Goal: Information Seeking & Learning: Find specific fact

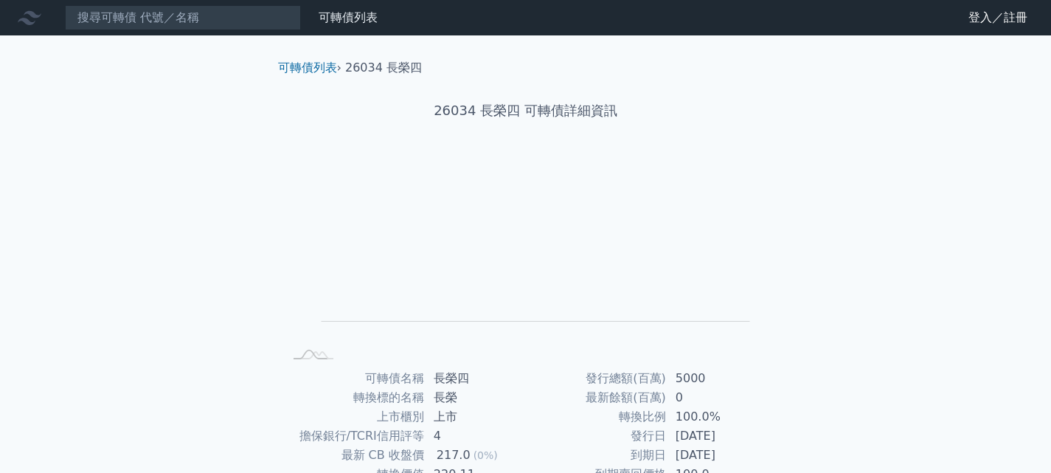
click at [223, 21] on input at bounding box center [183, 17] width 236 height 25
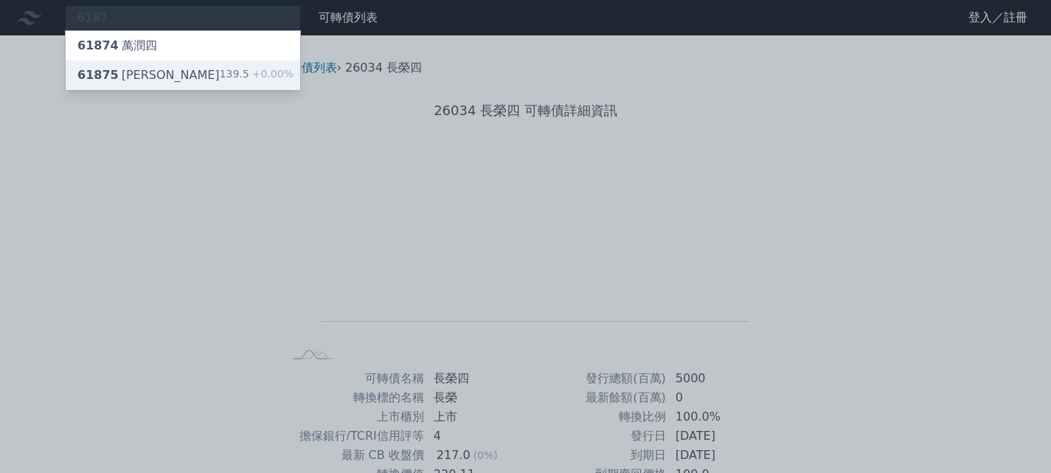
type input "6187"
click at [164, 69] on div "61875 萬潤五 139.5 +0.00%" at bounding box center [183, 74] width 234 height 29
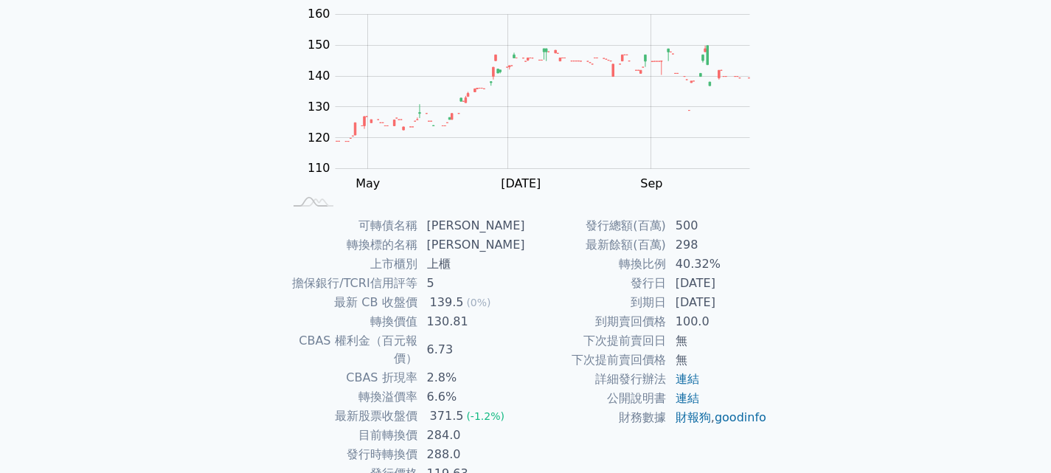
scroll to position [136, 0]
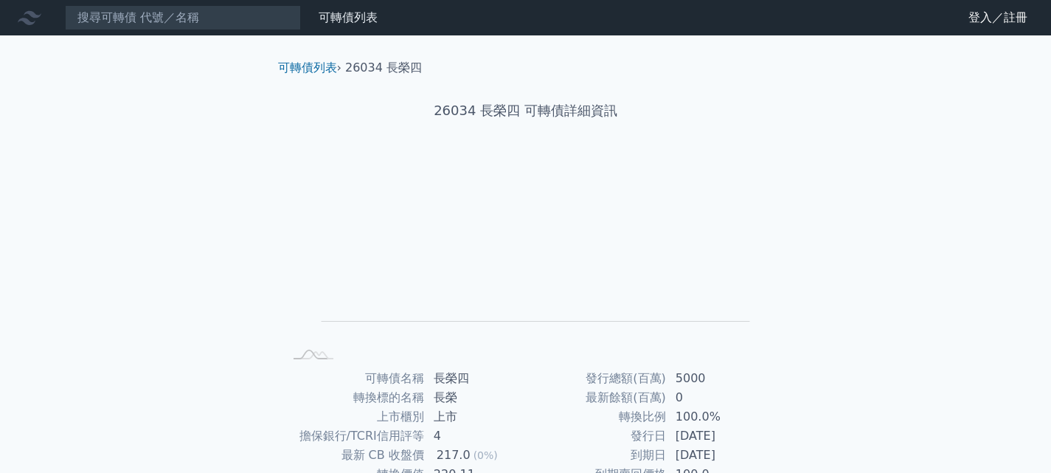
click at [212, 46] on div "可轉債列表 財務數據 可轉債列表 財務數據 登入／註冊 登入／註冊 可轉債列表 › 26034 長榮四 26034 長榮四 可轉債詳細資訊 Zoom Out …" at bounding box center [525, 350] width 1051 height 701
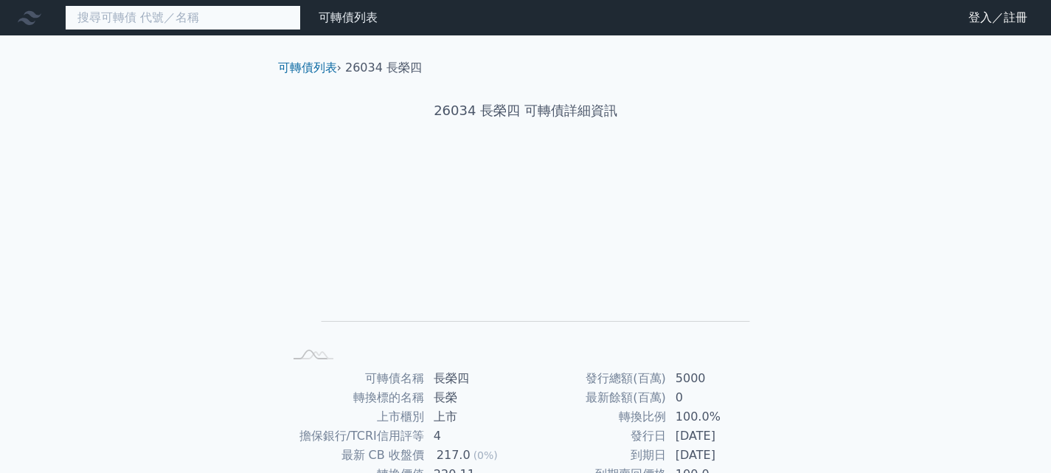
click at [217, 25] on input at bounding box center [183, 17] width 236 height 25
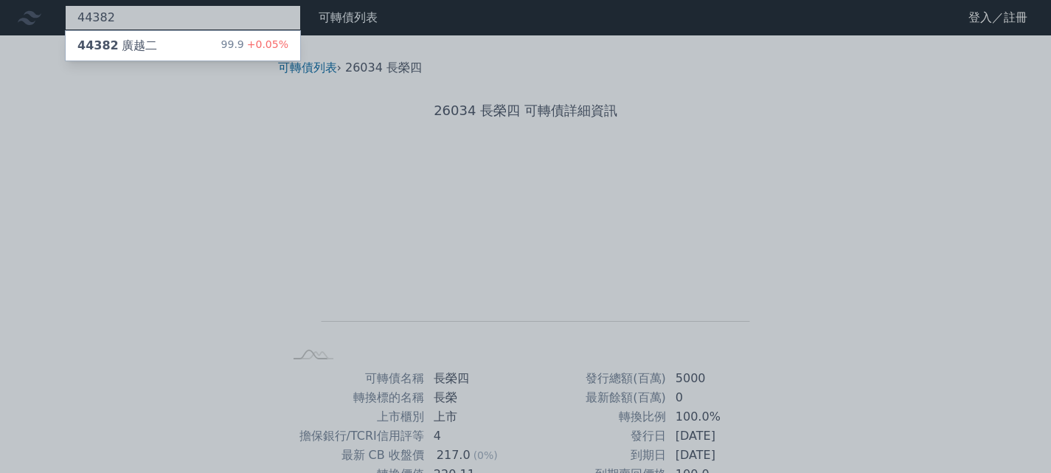
type input "44382"
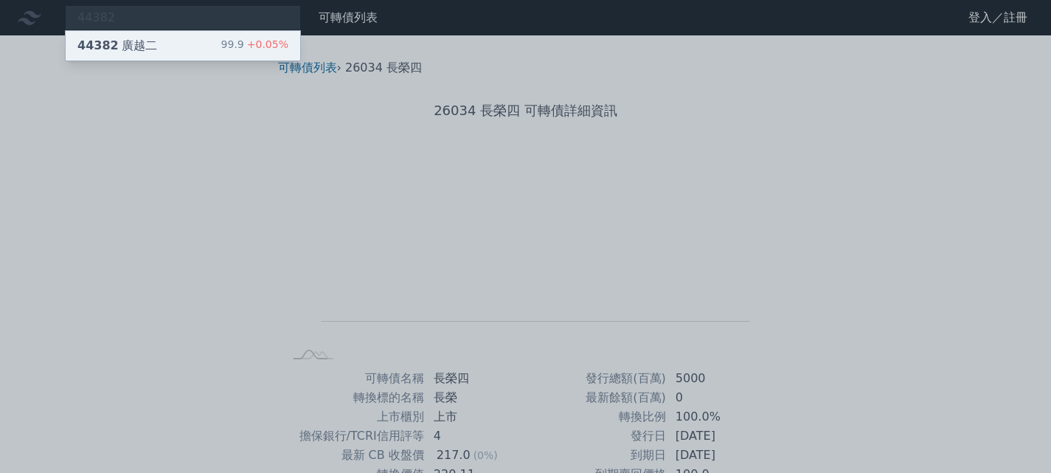
click at [220, 36] on div "44382 廣越二 99.9 +0.05%" at bounding box center [183, 45] width 234 height 29
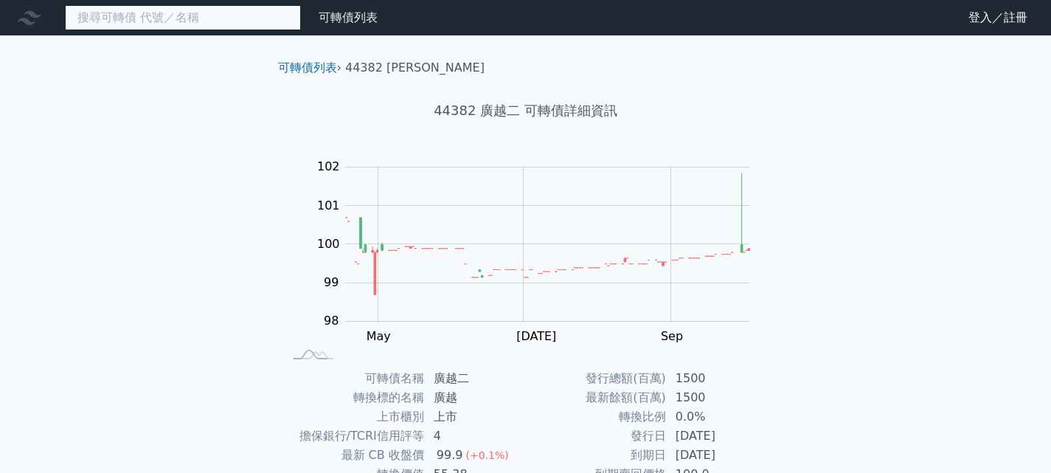
click at [141, 15] on input at bounding box center [183, 17] width 236 height 25
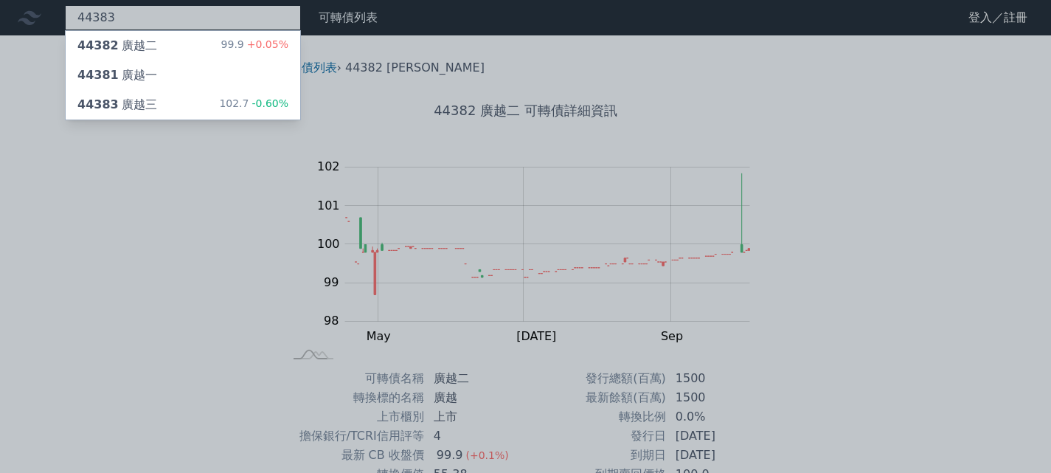
type input "44383"
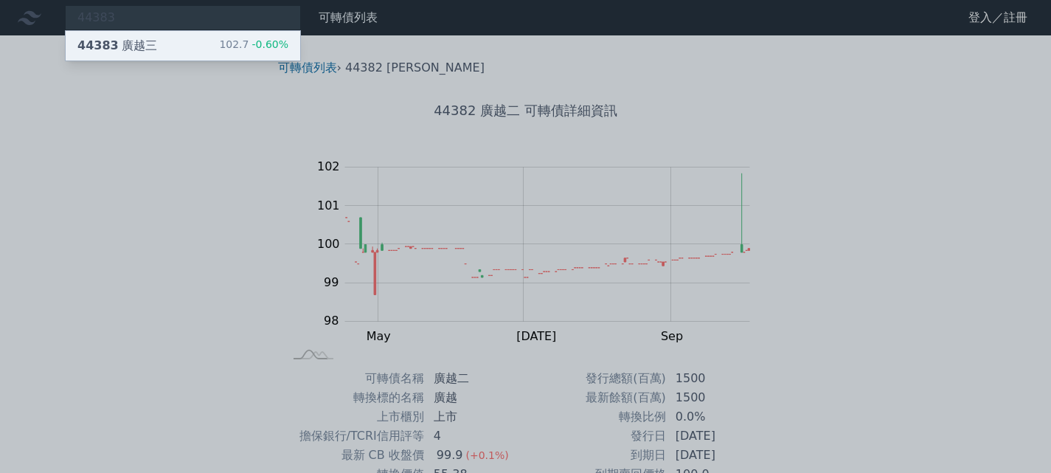
click at [159, 42] on div "44383 廣越三 102.7 -0.60%" at bounding box center [183, 45] width 234 height 29
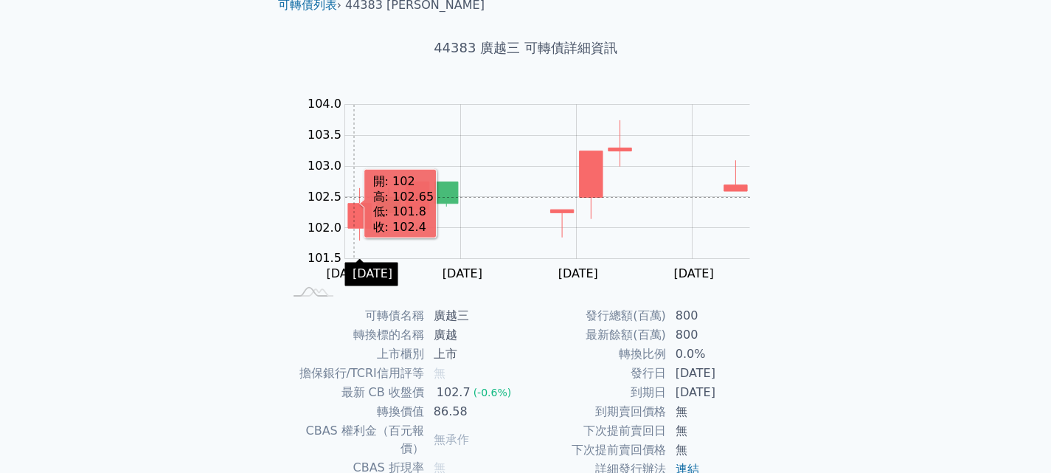
scroll to position [210, 0]
